Goal: Information Seeking & Learning: Learn about a topic

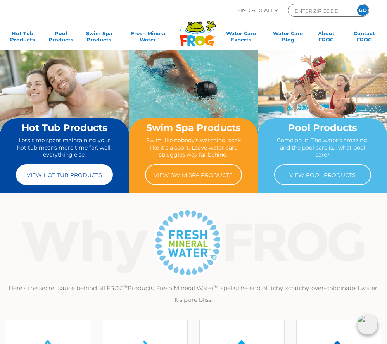
scroll to position [0, 0]
click at [65, 175] on link "View Hot Tub Products" at bounding box center [64, 174] width 97 height 21
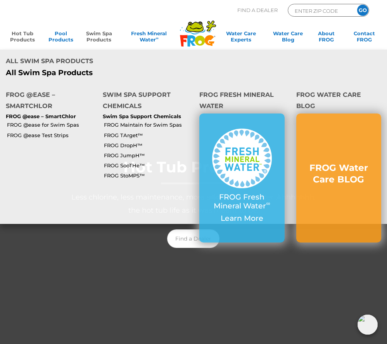
scroll to position [0, 0]
click at [101, 37] on link "Swim Spa Products" at bounding box center [99, 38] width 30 height 16
click at [48, 121] on link "FROG @ease for Swim Spas" at bounding box center [52, 124] width 90 height 7
